Goal: Share content: Share content

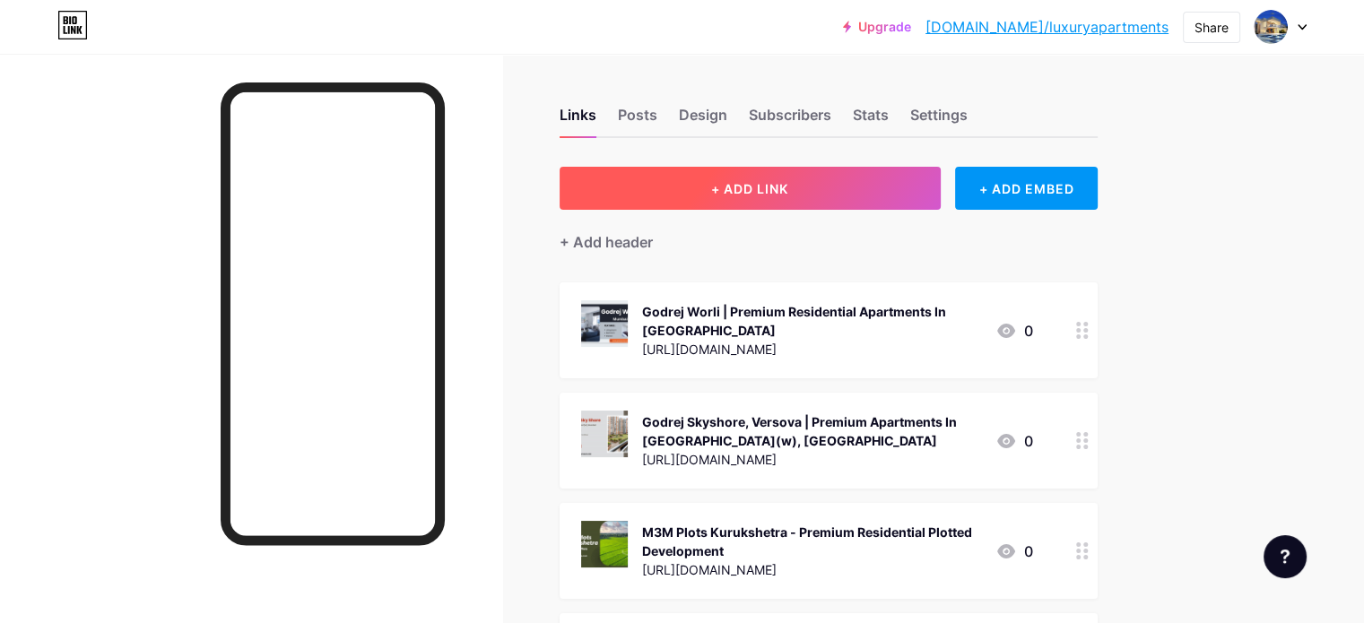
click at [788, 183] on span "+ ADD LINK" at bounding box center [749, 188] width 77 height 15
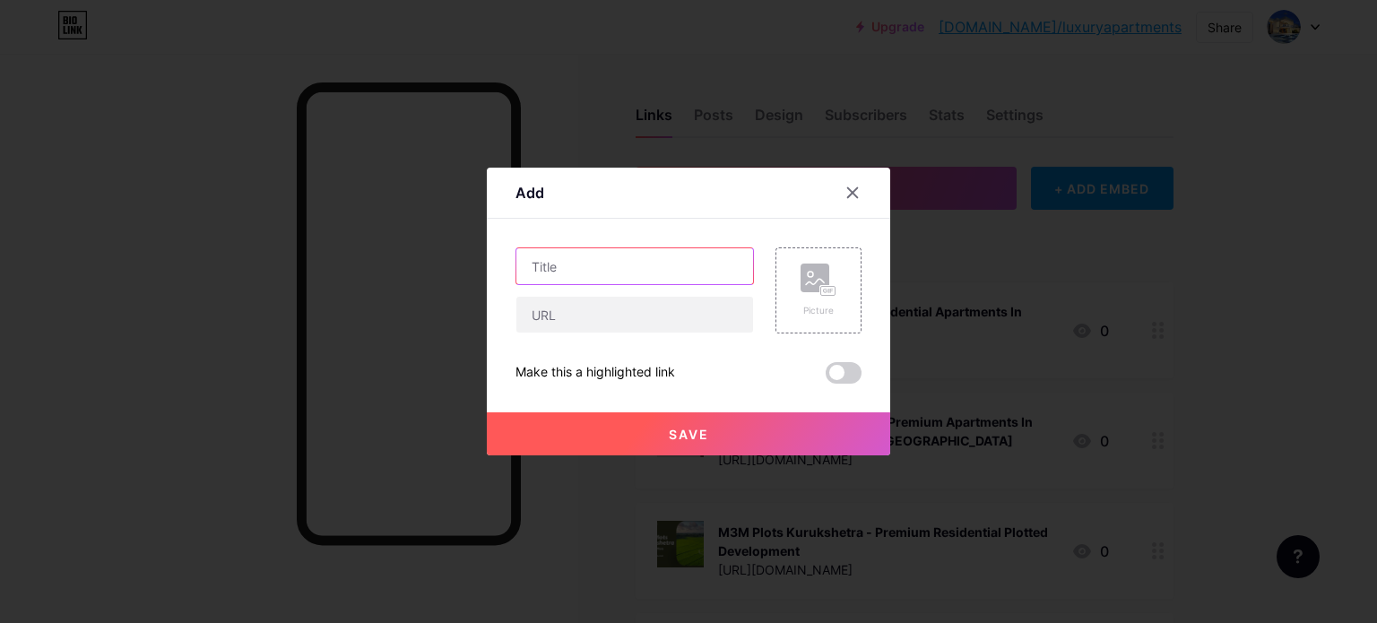
click at [663, 266] on input "text" at bounding box center [634, 266] width 237 height 36
paste input "Hiranandani Bandra [GEOGRAPHIC_DATA] - Bringing your real estate dreams to life"
type input "Hiranandani Bandra [GEOGRAPHIC_DATA] - Bringing your real estate dreams to life"
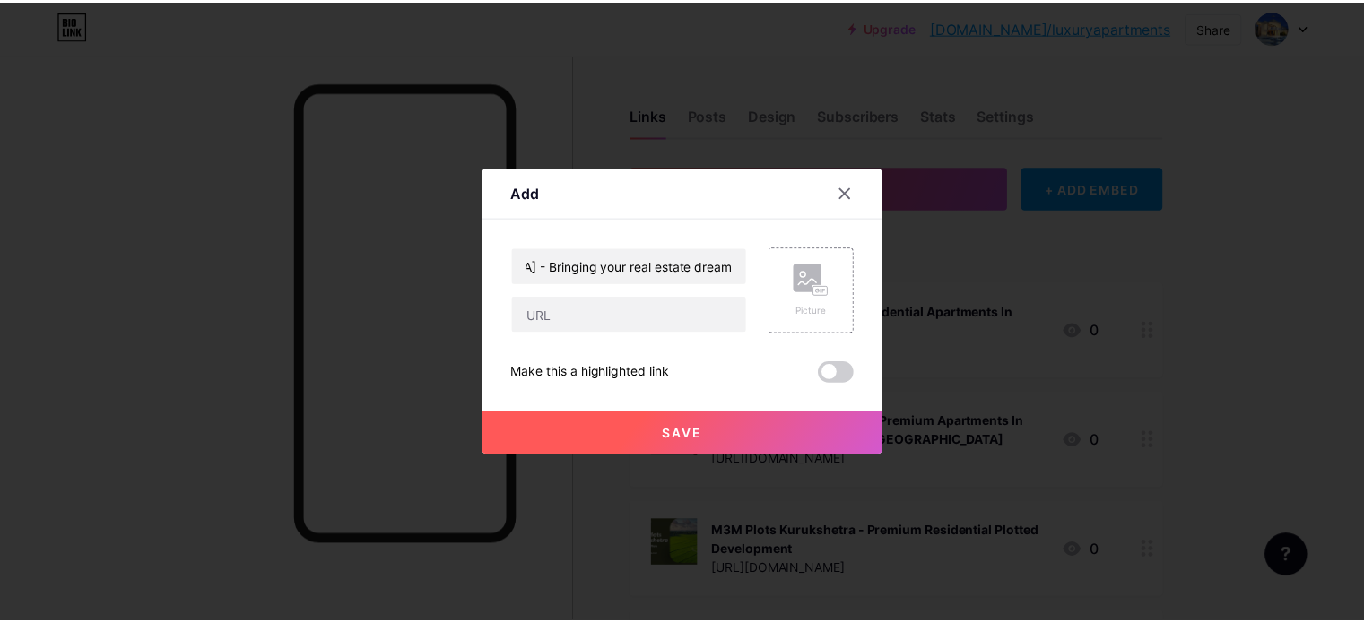
scroll to position [0, 0]
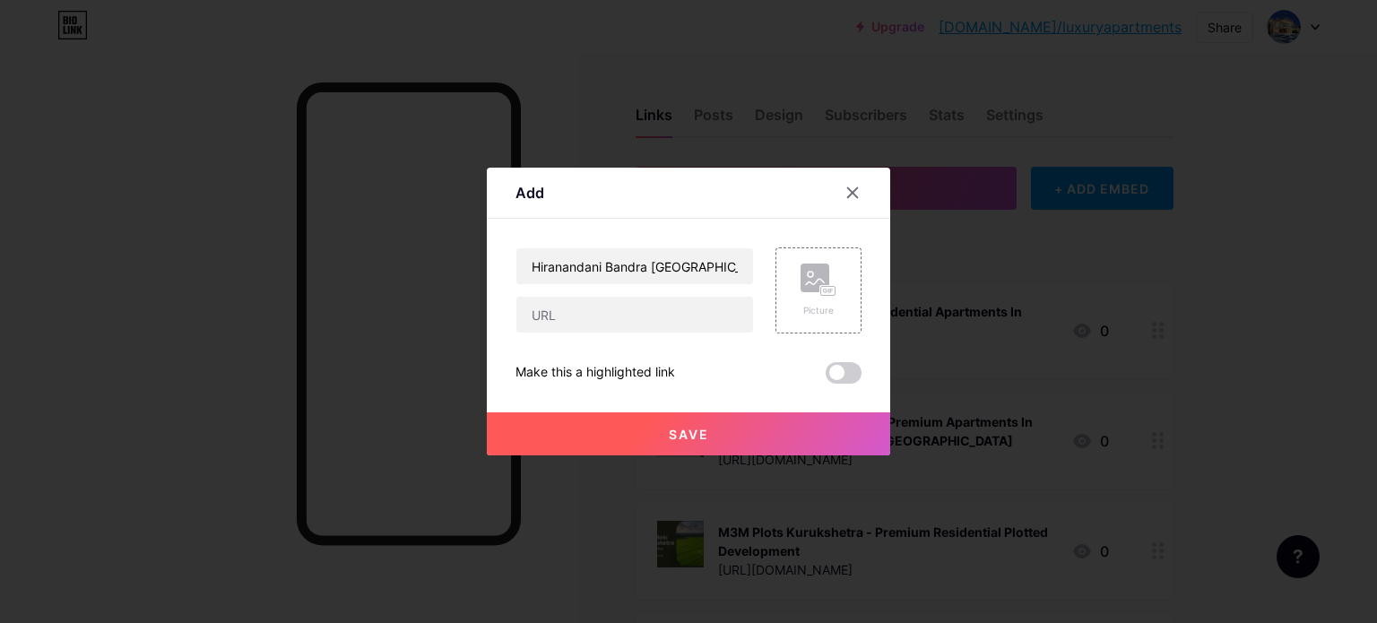
click at [635, 334] on div "Hiranandani Bandra [GEOGRAPHIC_DATA] - Bringing your real estate dreams to life…" at bounding box center [689, 315] width 346 height 136
click at [631, 322] on input "text" at bounding box center [634, 315] width 237 height 36
paste input "[URL][DOMAIN_NAME]"
type input "[URL][DOMAIN_NAME]"
click at [724, 432] on button "Save" at bounding box center [688, 433] width 403 height 43
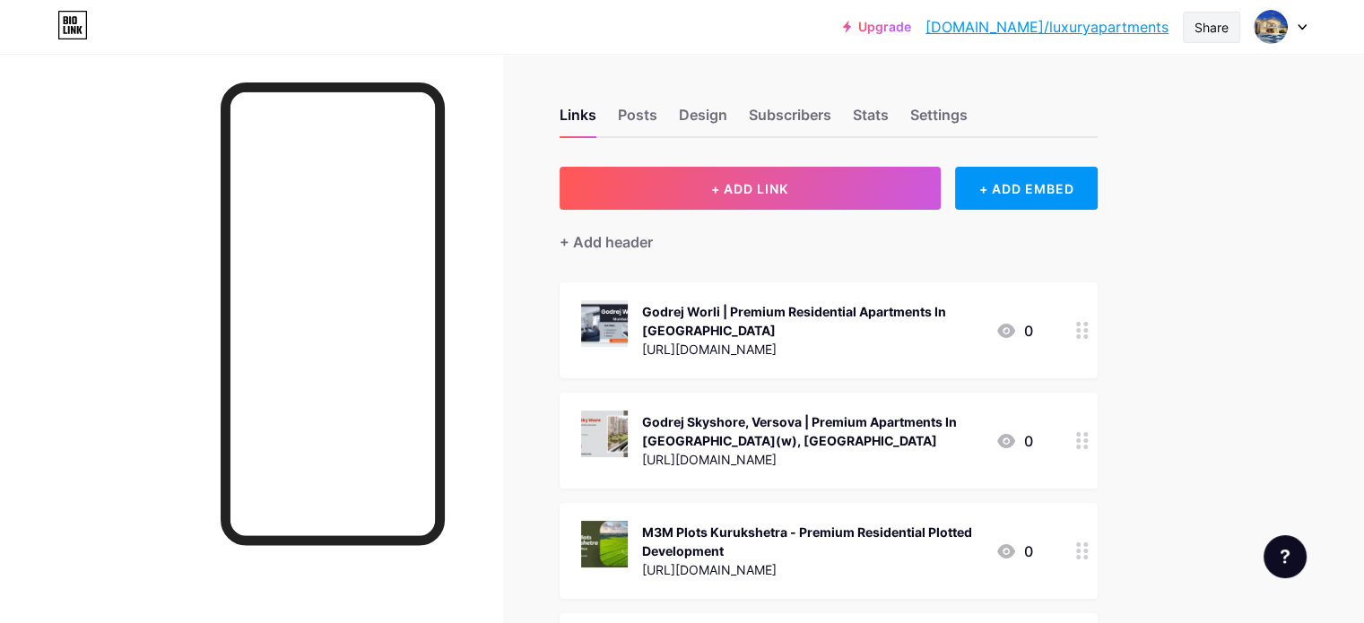
click at [1210, 28] on div "Share" at bounding box center [1211, 27] width 34 height 19
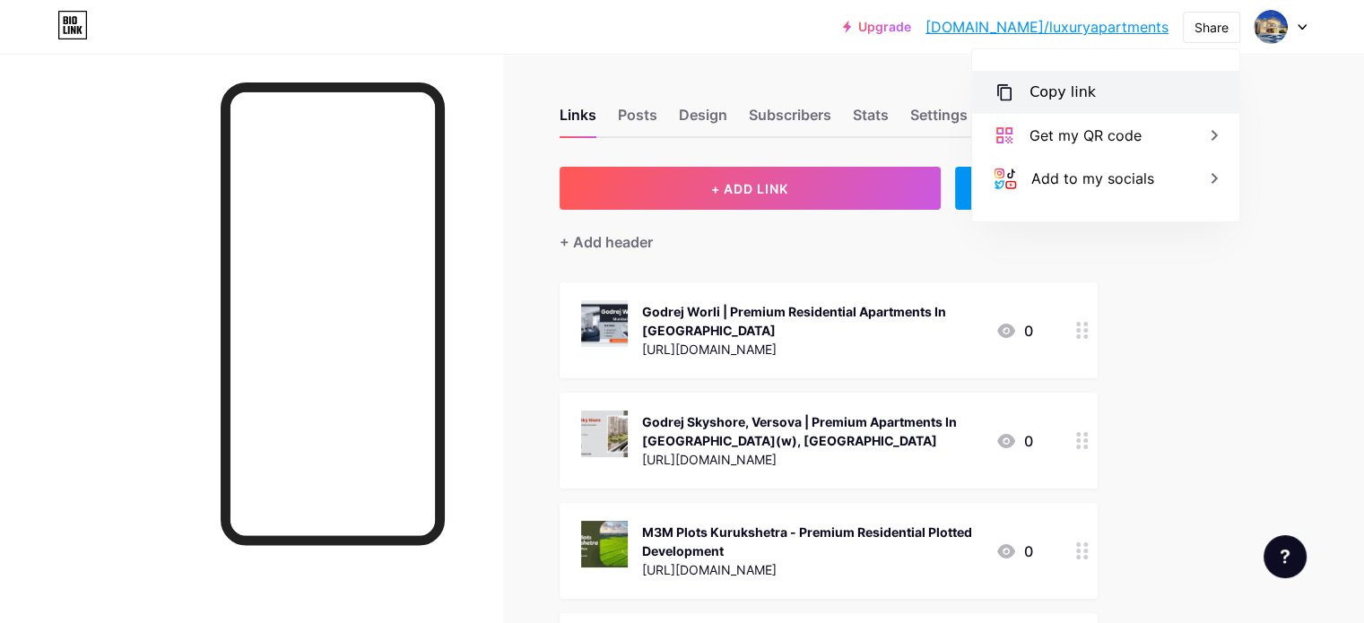
click at [1088, 92] on div "Copy link" at bounding box center [1105, 92] width 267 height 43
